Goal: Transaction & Acquisition: Purchase product/service

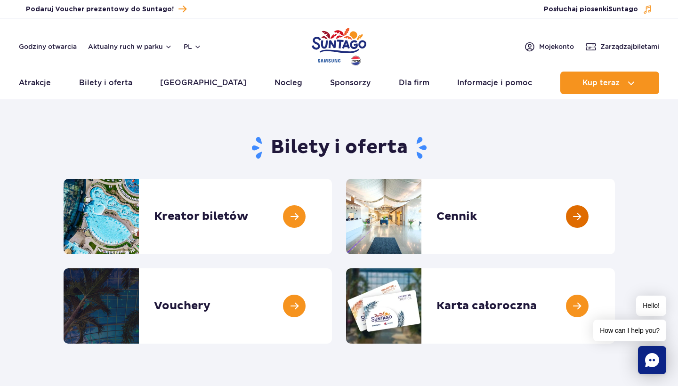
click at [615, 218] on link at bounding box center [615, 216] width 0 height 75
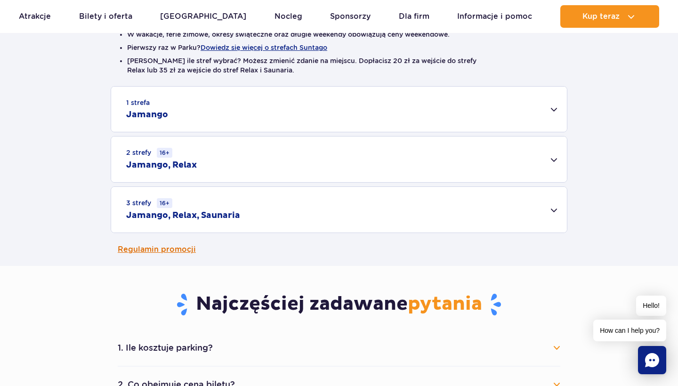
scroll to position [253, 0]
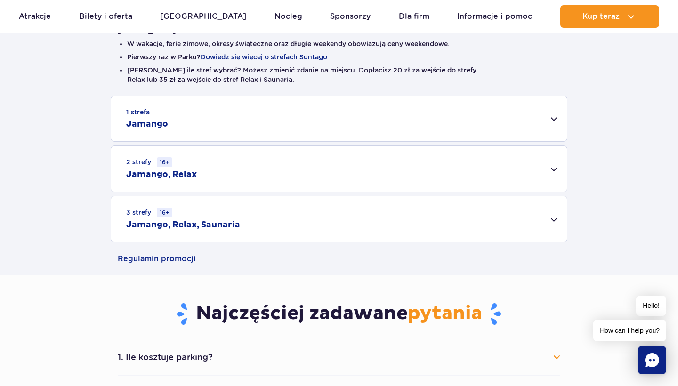
click at [161, 121] on h2 "Jamango" at bounding box center [147, 124] width 42 height 11
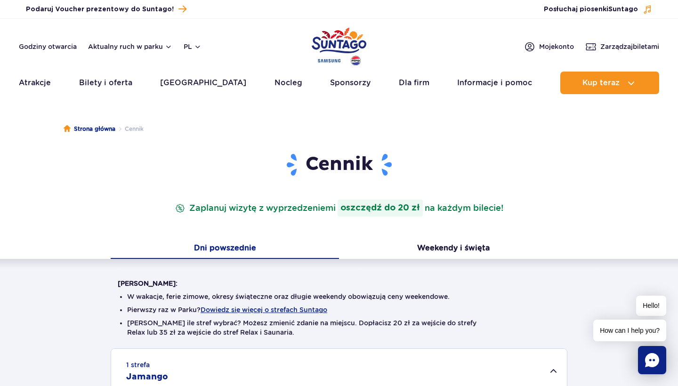
scroll to position [0, 0]
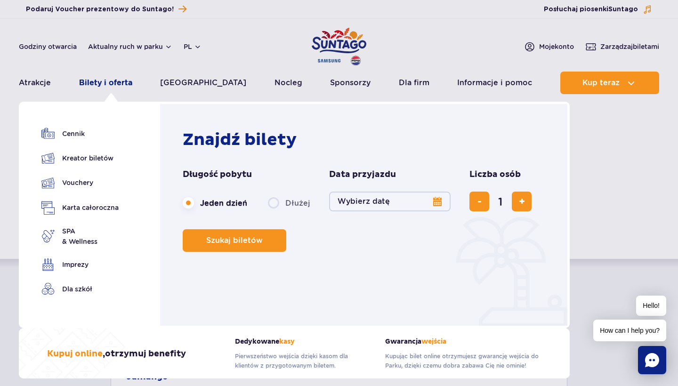
click at [108, 83] on link "Bilety i oferta" at bounding box center [105, 83] width 53 height 23
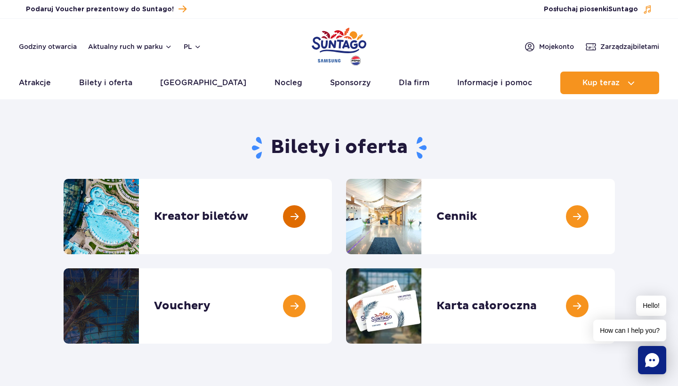
click at [332, 219] on link at bounding box center [332, 216] width 0 height 75
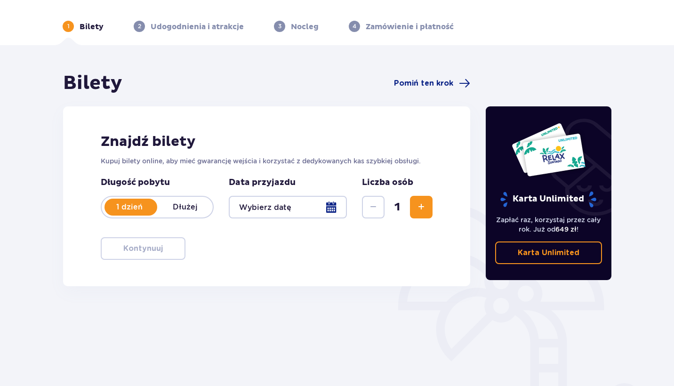
scroll to position [31, 0]
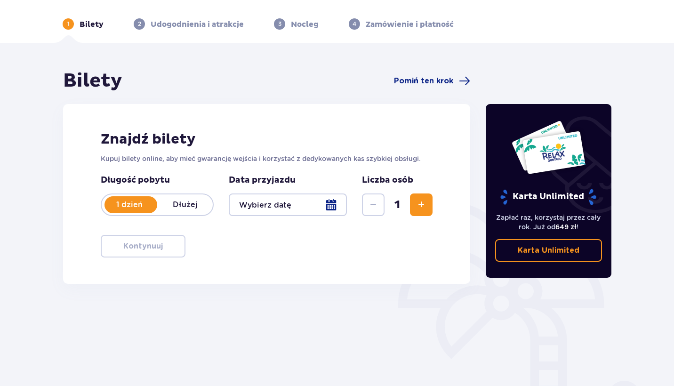
click at [331, 207] on div at bounding box center [288, 204] width 118 height 23
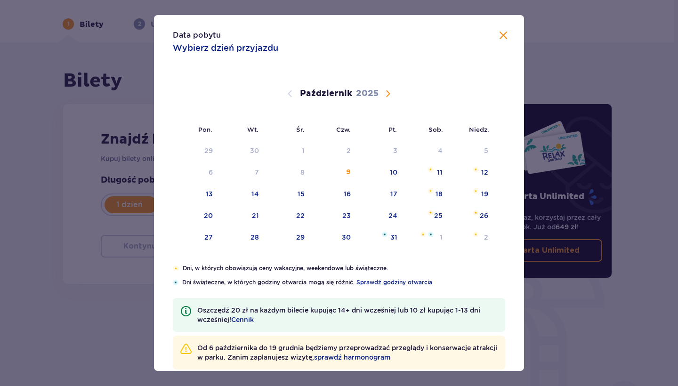
click at [494, 93] on div "Wrzesień 2025 1 2 3 4 5 6 7 8 9 10 11 12 13 14 15 16 17 18 19 20 21 22 23 24 25…" at bounding box center [339, 249] width 370 height 360
click at [395, 174] on div "10" at bounding box center [394, 172] width 8 height 9
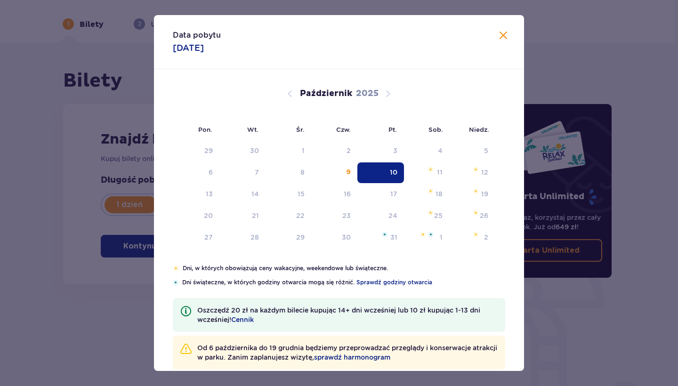
type input "10.10.25"
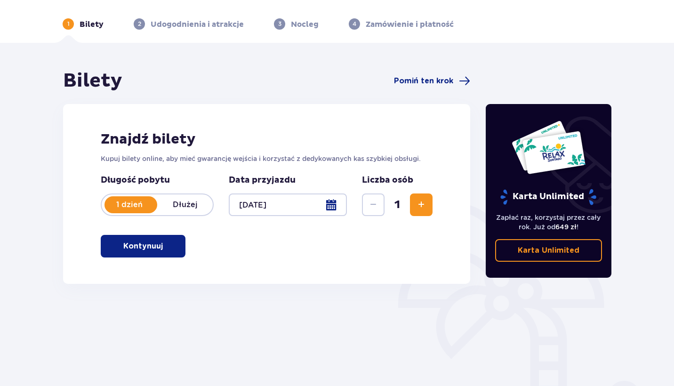
click at [165, 244] on span "button" at bounding box center [164, 246] width 11 height 11
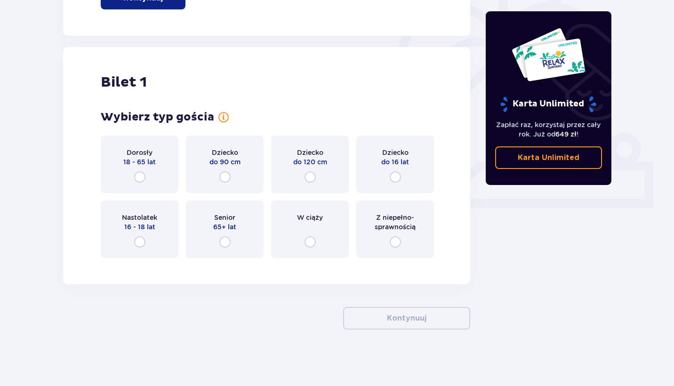
scroll to position [256, 0]
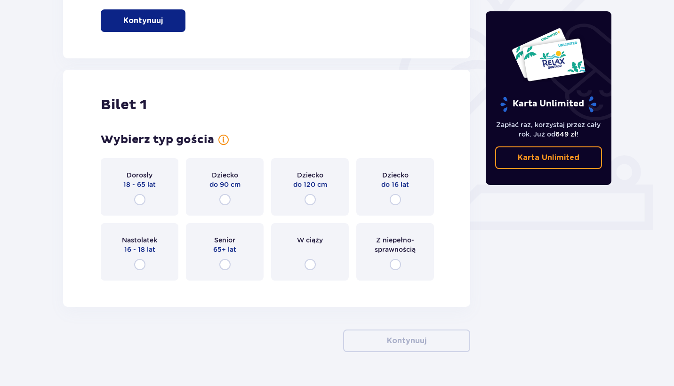
click at [140, 201] on input "radio" at bounding box center [139, 199] width 11 height 11
radio input "true"
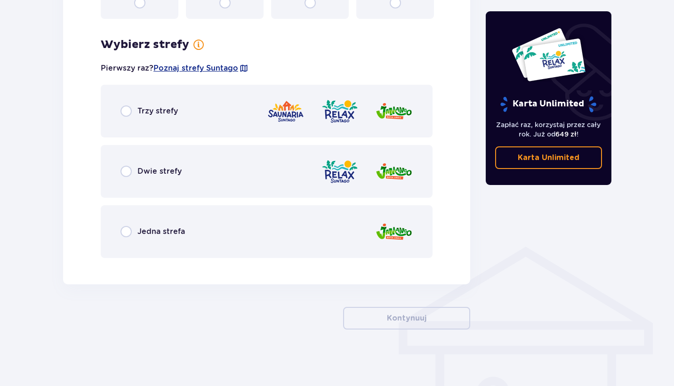
scroll to position [518, 0]
click at [127, 174] on input "radio" at bounding box center [126, 171] width 11 height 11
radio input "true"
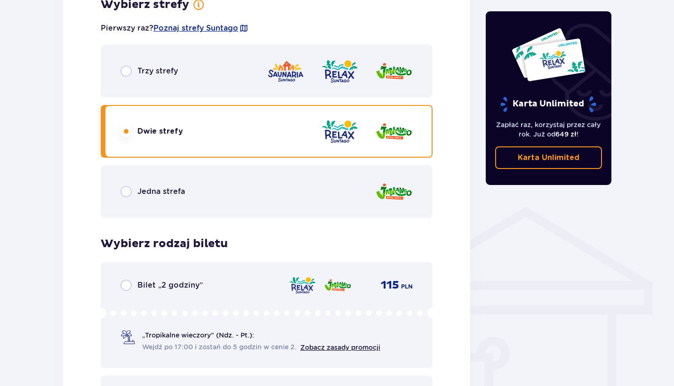
scroll to position [552, 0]
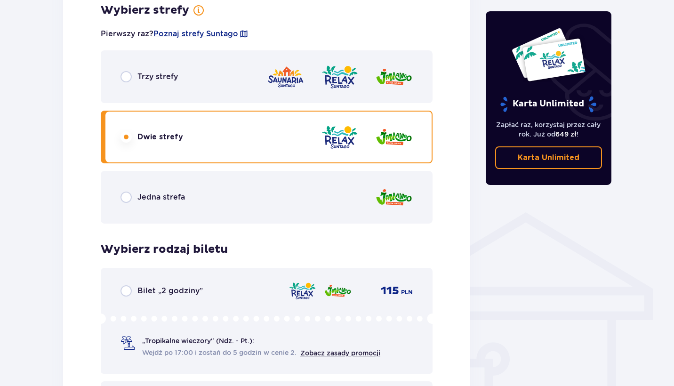
click at [126, 78] on input "radio" at bounding box center [126, 76] width 11 height 11
radio input "true"
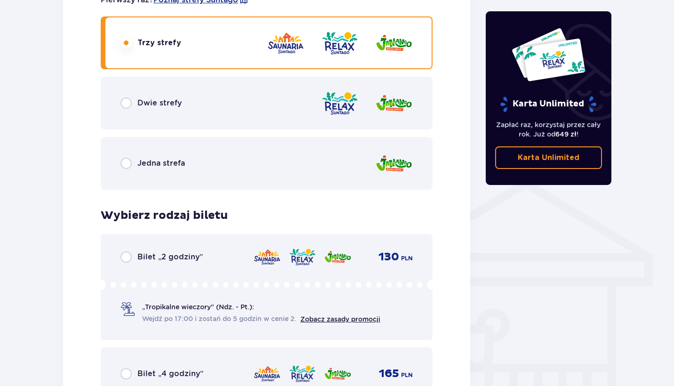
scroll to position [559, 0]
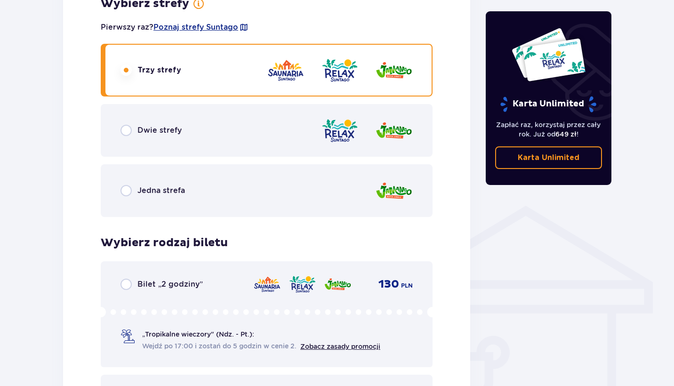
click at [131, 129] on input "radio" at bounding box center [126, 130] width 11 height 11
radio input "true"
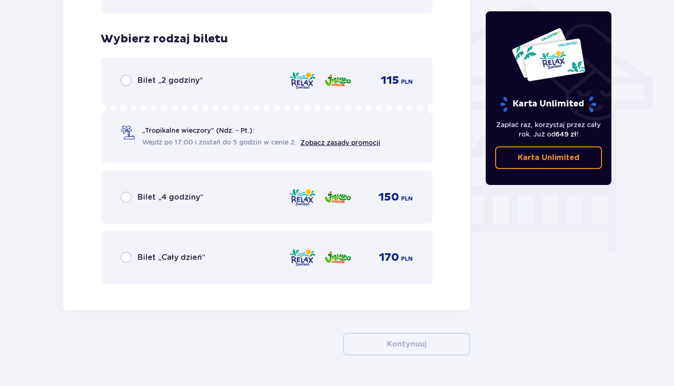
scroll to position [763, 0]
click at [128, 196] on input "radio" at bounding box center [126, 196] width 11 height 11
radio input "true"
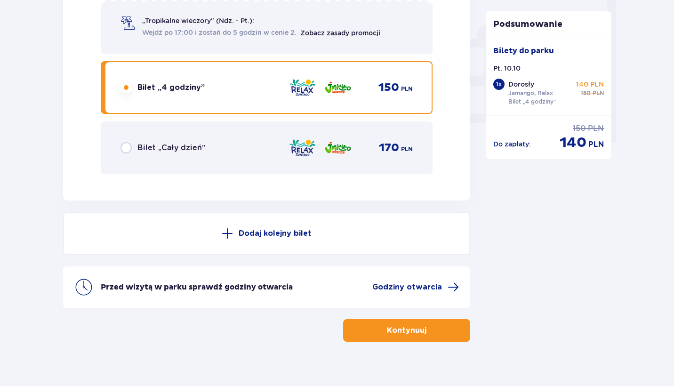
scroll to position [885, 0]
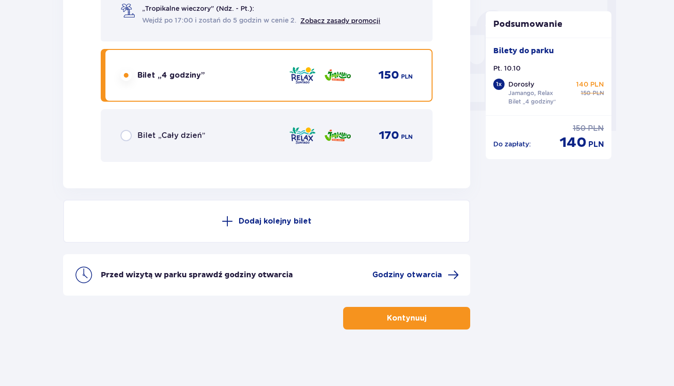
click at [441, 322] on button "Kontynuuj" at bounding box center [406, 318] width 127 height 23
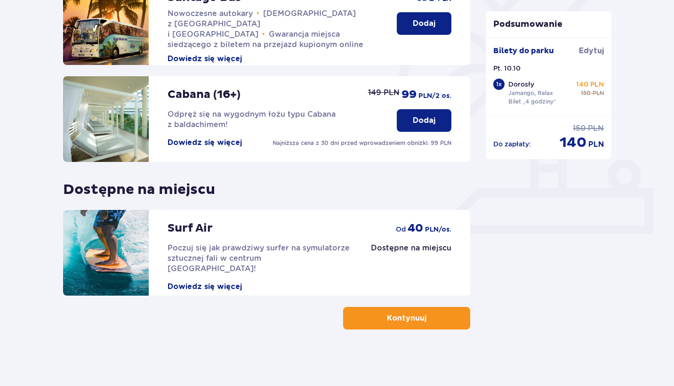
scroll to position [252, 0]
click at [435, 317] on button "Kontynuuj" at bounding box center [406, 318] width 127 height 23
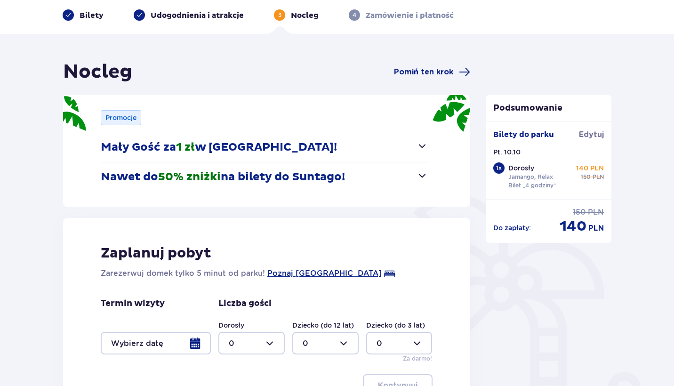
scroll to position [138, 0]
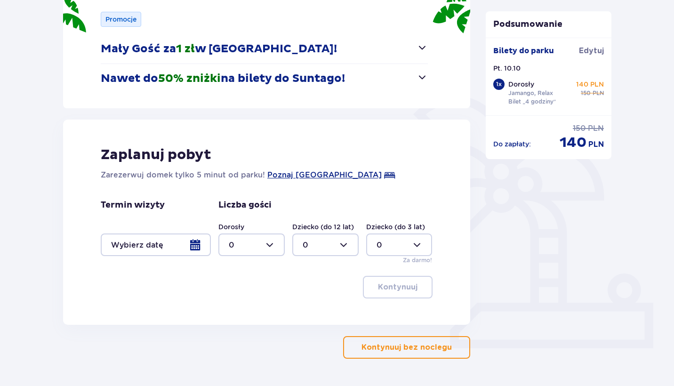
click at [424, 348] on p "Kontynuuj bez noclegu" at bounding box center [407, 347] width 90 height 10
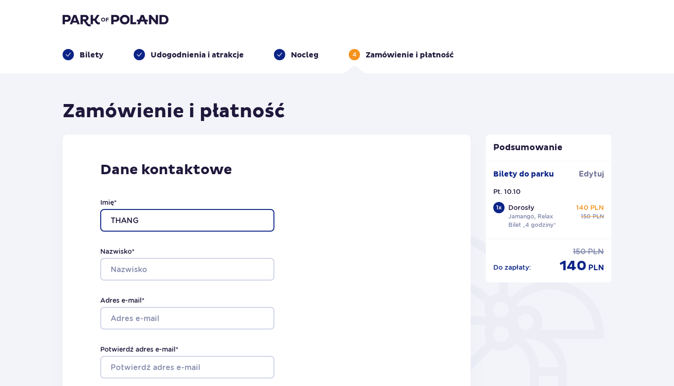
type input "THANG"
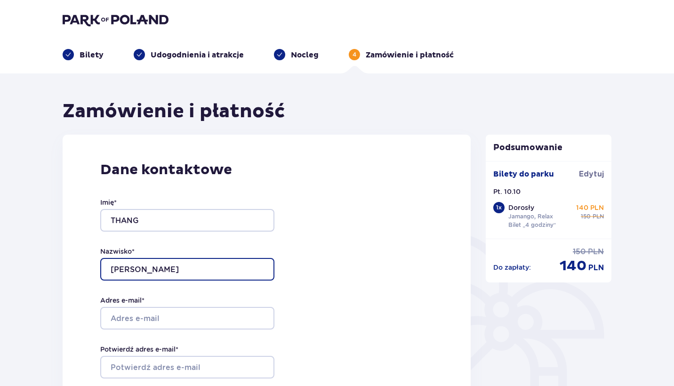
type input "NGUYEN VIET"
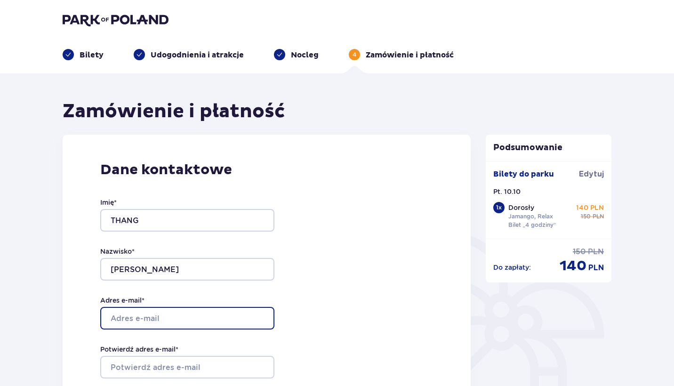
type input "adaspoland@yahoo.com"
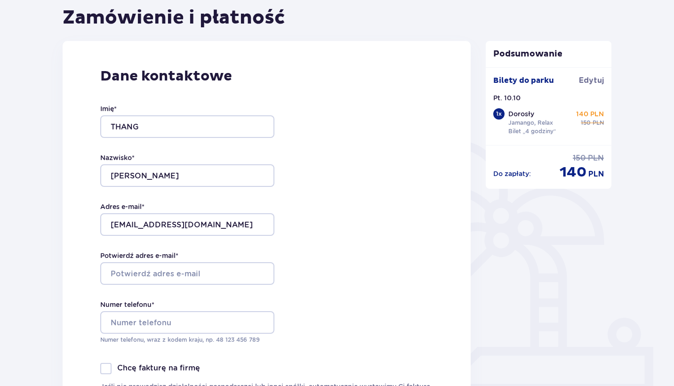
scroll to position [99, 0]
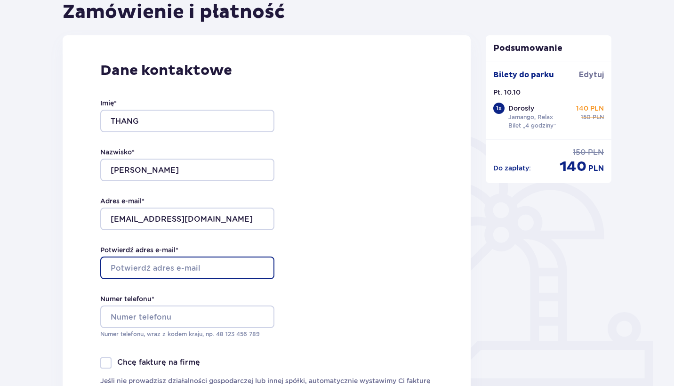
type input "adaspoland@yahoo.com"
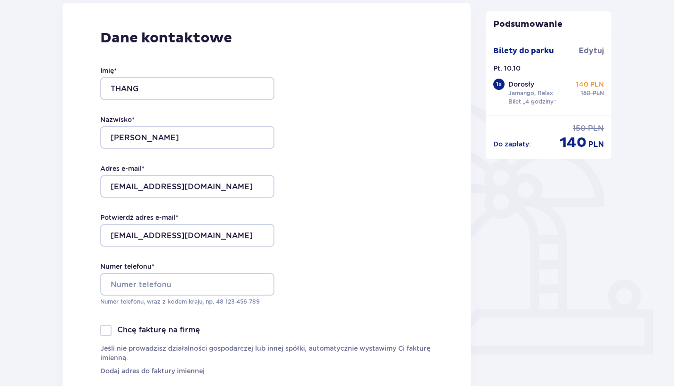
scroll to position [142, 0]
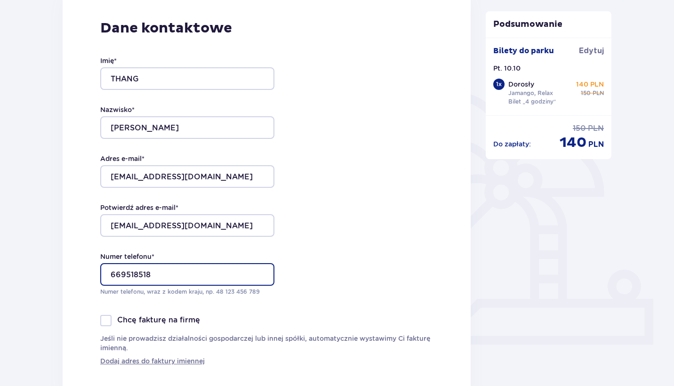
type input "669518518"
click at [308, 304] on div "Dane kontaktowe Imię * THANG Nazwisko * NGUYEN VIET Adres e-mail * adaspoland@y…" at bounding box center [267, 192] width 408 height 399
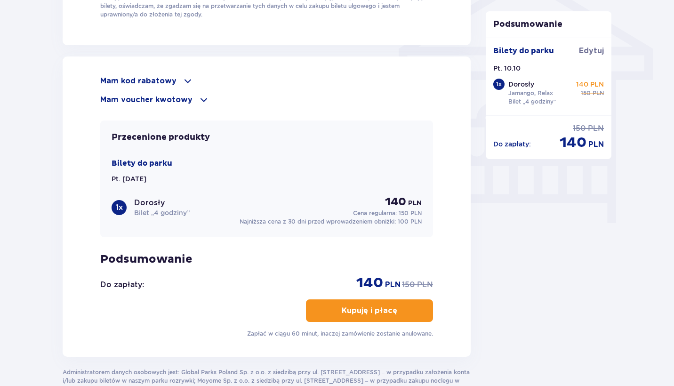
scroll to position [792, 0]
click at [342, 311] on p "Kupuję i płacę" at bounding box center [370, 311] width 56 height 10
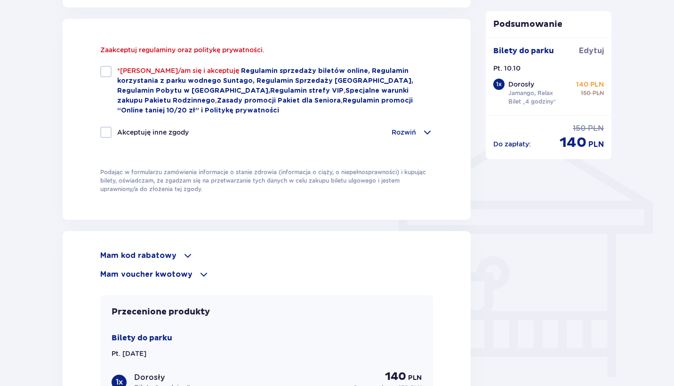
scroll to position [637, 0]
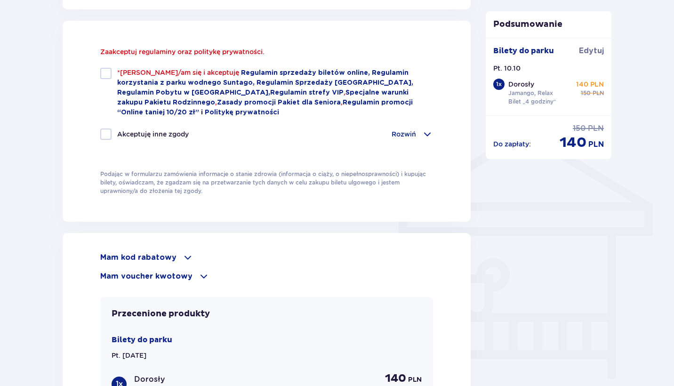
click at [109, 69] on div at bounding box center [105, 73] width 11 height 11
checkbox input "true"
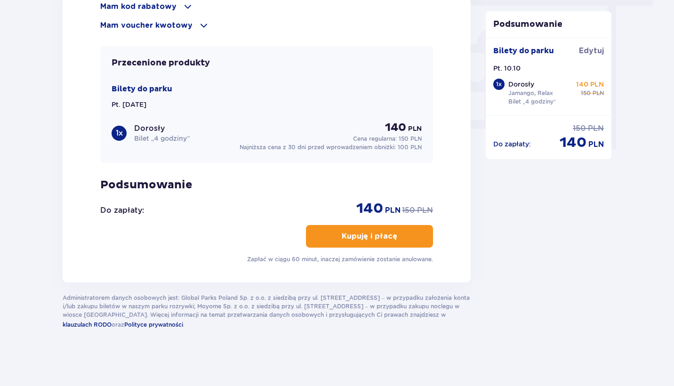
scroll to position [867, 0]
click at [347, 233] on p "Kupuję i płacę" at bounding box center [370, 236] width 56 height 10
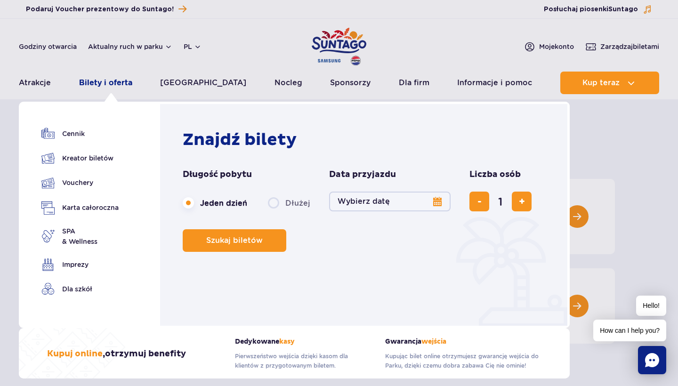
click at [109, 81] on link "Bilety i oferta" at bounding box center [105, 83] width 53 height 23
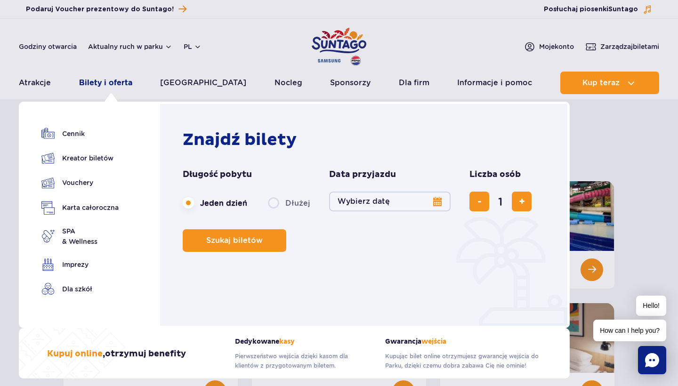
click at [115, 82] on link "Bilety i oferta" at bounding box center [105, 83] width 53 height 23
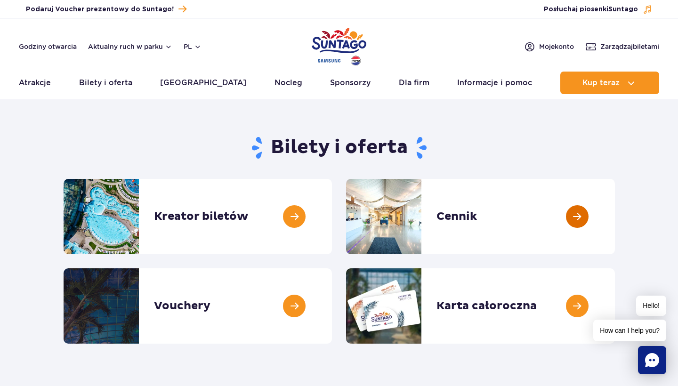
click at [615, 214] on link at bounding box center [615, 216] width 0 height 75
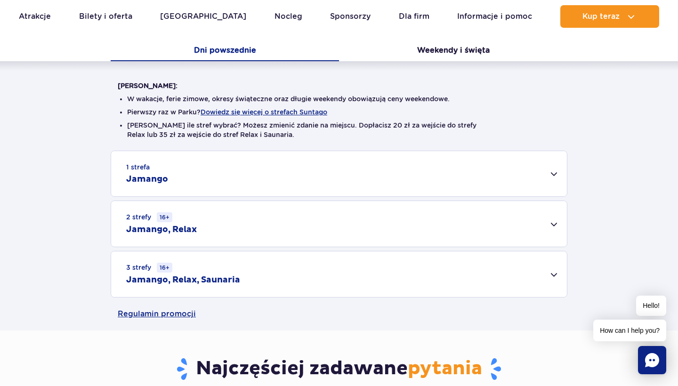
scroll to position [200, 0]
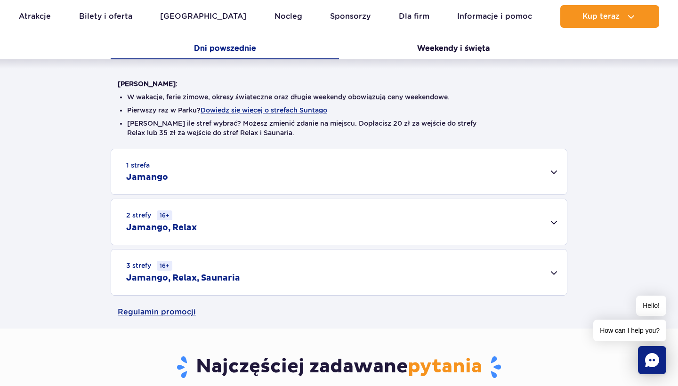
click at [146, 176] on h2 "Jamango" at bounding box center [147, 177] width 42 height 11
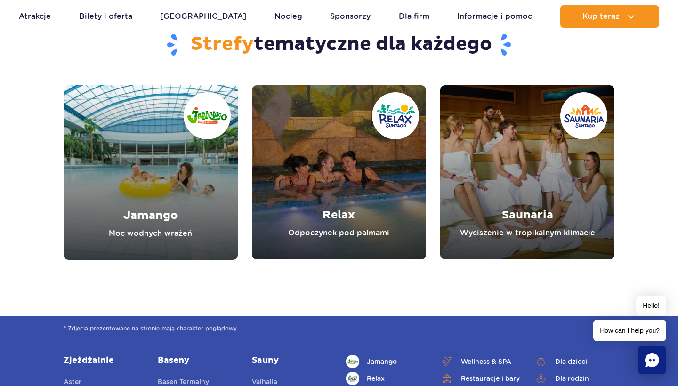
scroll to position [1336, 0]
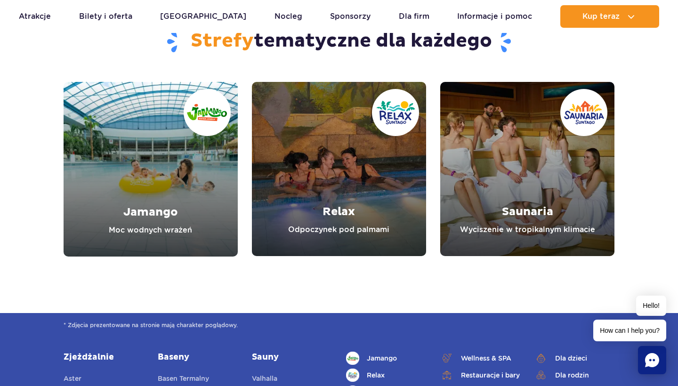
click at [177, 220] on link "Jamango" at bounding box center [151, 169] width 174 height 175
click at [325, 222] on link "Relax" at bounding box center [339, 169] width 174 height 174
click at [141, 204] on link "Jamango" at bounding box center [151, 169] width 174 height 175
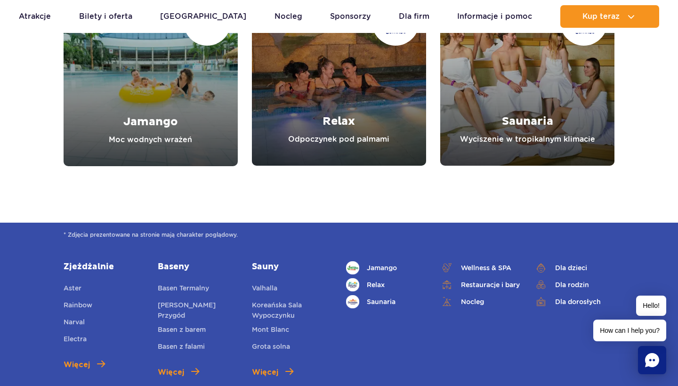
scroll to position [1427, 0]
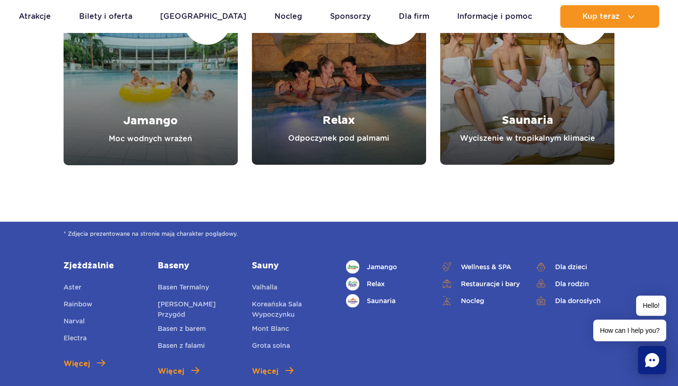
click at [360, 131] on link "Relax" at bounding box center [339, 78] width 174 height 174
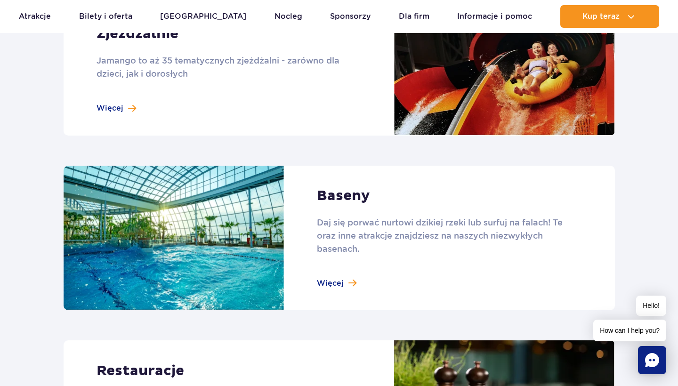
scroll to position [886, 0]
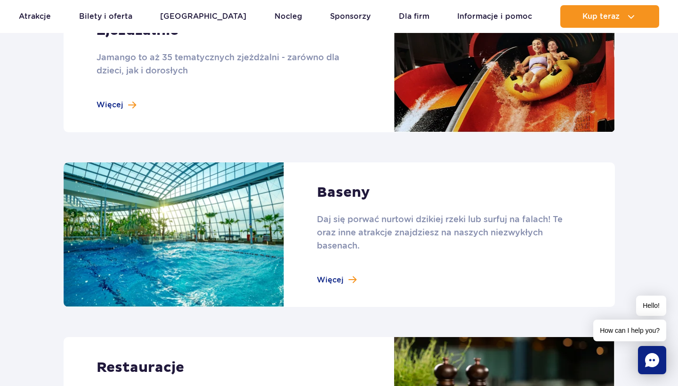
click at [152, 254] on link at bounding box center [339, 234] width 551 height 145
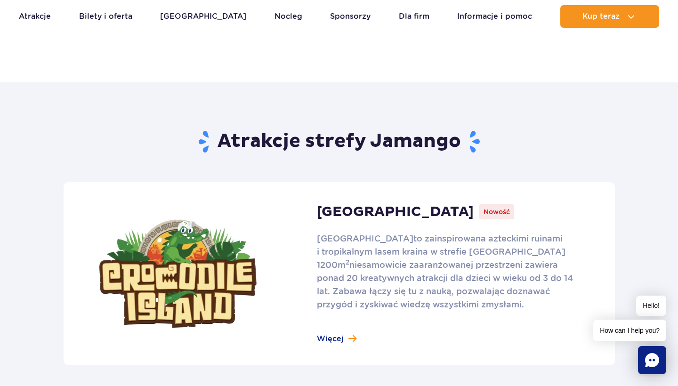
scroll to position [665, 0]
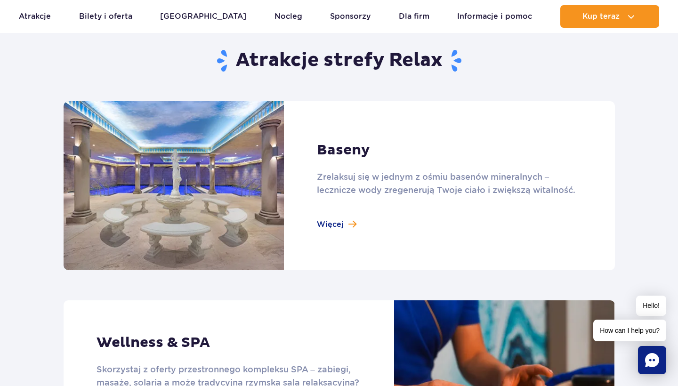
scroll to position [586, 0]
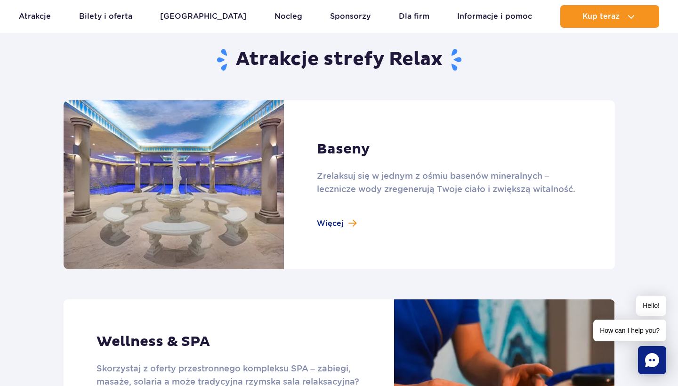
click at [337, 222] on link at bounding box center [339, 184] width 551 height 169
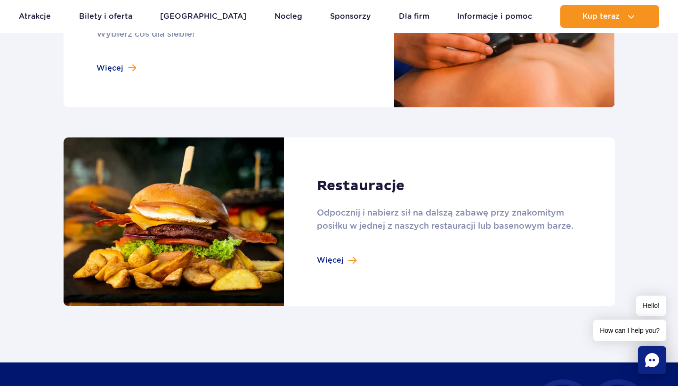
scroll to position [789, 0]
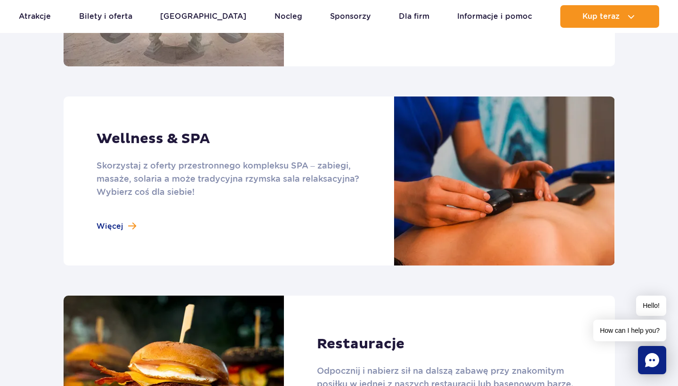
click at [118, 226] on link at bounding box center [339, 181] width 551 height 169
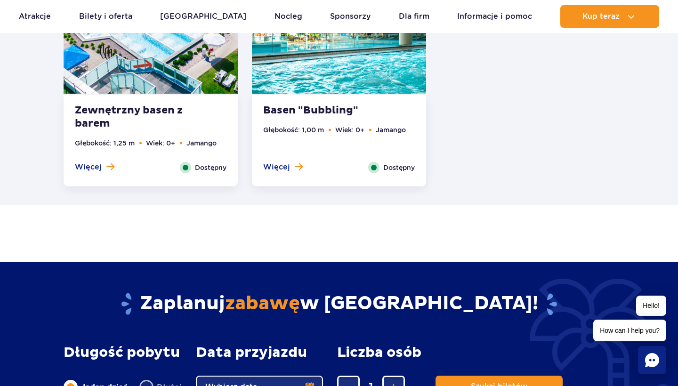
scroll to position [1758, 0]
